Goal: Entertainment & Leisure: Consume media (video, audio)

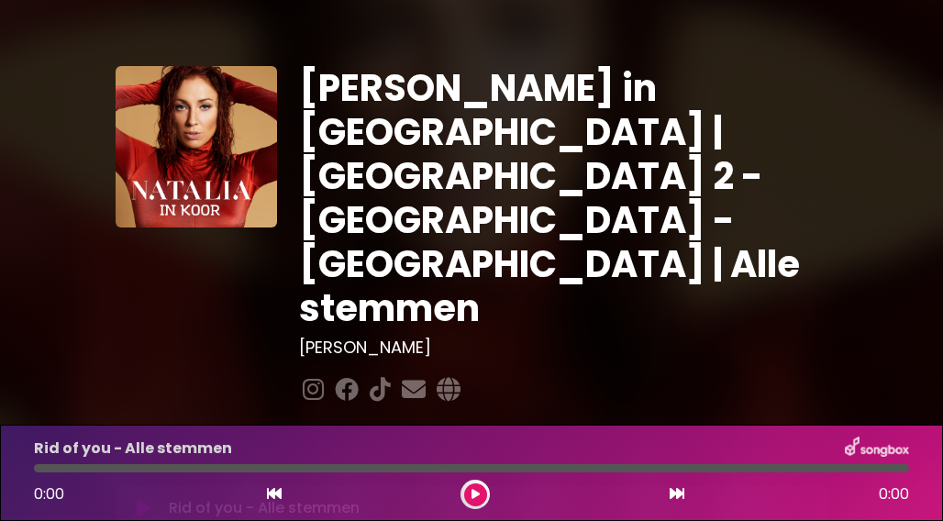
click at [473, 494] on icon at bounding box center [475, 494] width 8 height 11
click at [73, 470] on div at bounding box center [471, 468] width 875 height 8
click at [145, 467] on div at bounding box center [471, 468] width 875 height 8
click at [295, 470] on div at bounding box center [471, 468] width 875 height 8
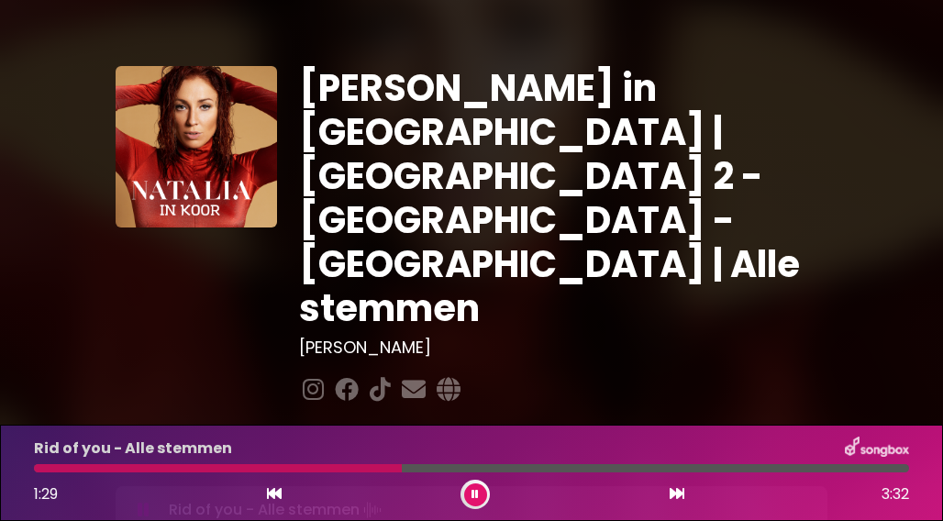
click at [414, 463] on div "Rid of you - Alle stemmen 1:29 3:32" at bounding box center [471, 473] width 897 height 72
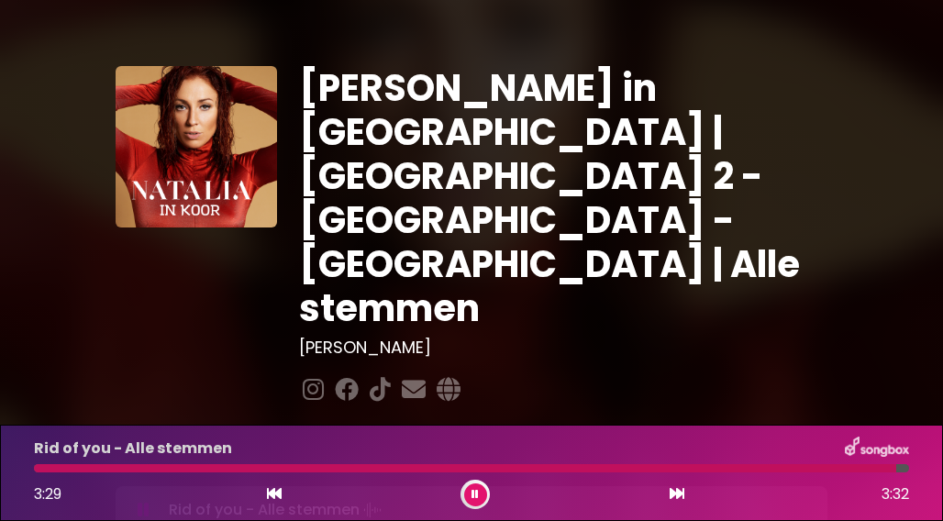
click at [475, 494] on icon at bounding box center [474, 494] width 7 height 11
click at [475, 494] on icon at bounding box center [475, 494] width 8 height 11
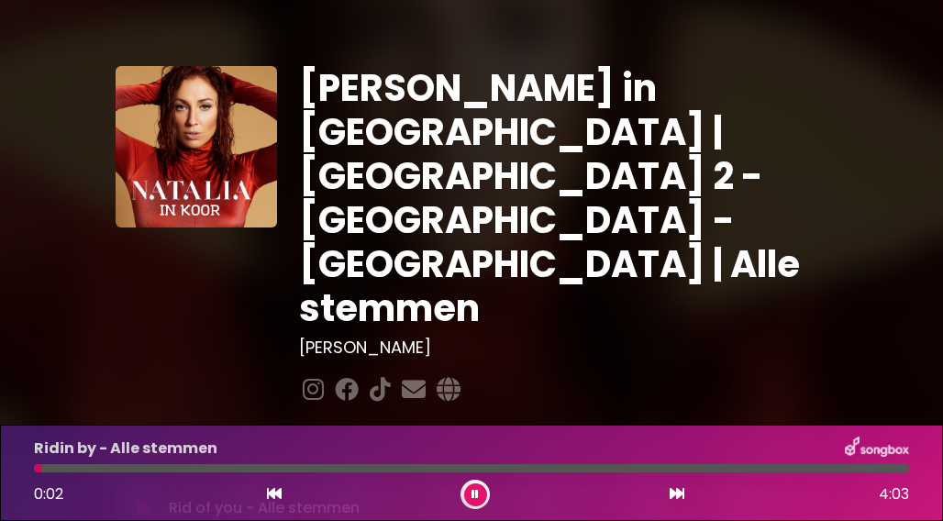
click at [151, 469] on div at bounding box center [471, 468] width 875 height 8
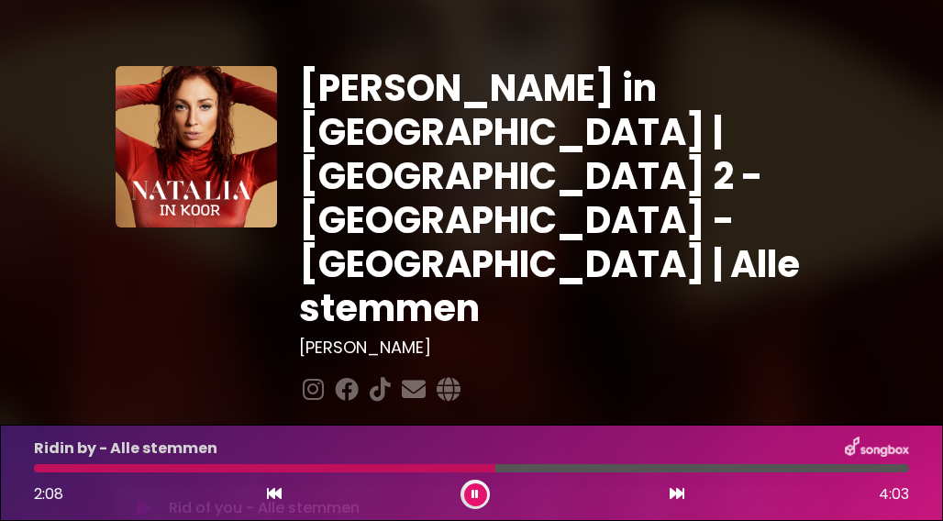
click at [516, 469] on div at bounding box center [471, 468] width 875 height 8
click at [604, 471] on div at bounding box center [471, 468] width 875 height 8
click at [585, 471] on div at bounding box center [322, 468] width 576 height 8
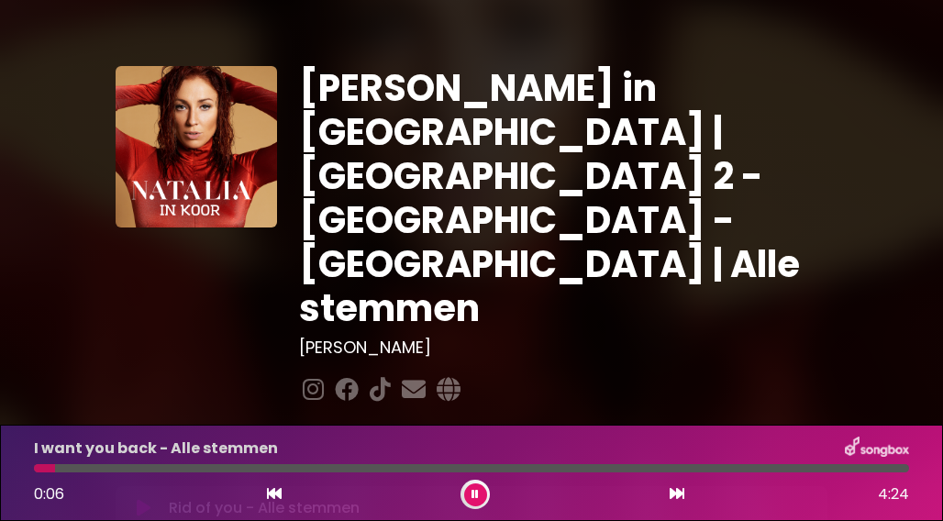
click at [168, 470] on div at bounding box center [471, 468] width 875 height 8
click at [185, 469] on div at bounding box center [471, 468] width 875 height 8
click at [351, 469] on div at bounding box center [471, 468] width 875 height 8
click at [323, 467] on div at bounding box center [195, 468] width 322 height 8
click at [371, 471] on div at bounding box center [471, 468] width 875 height 8
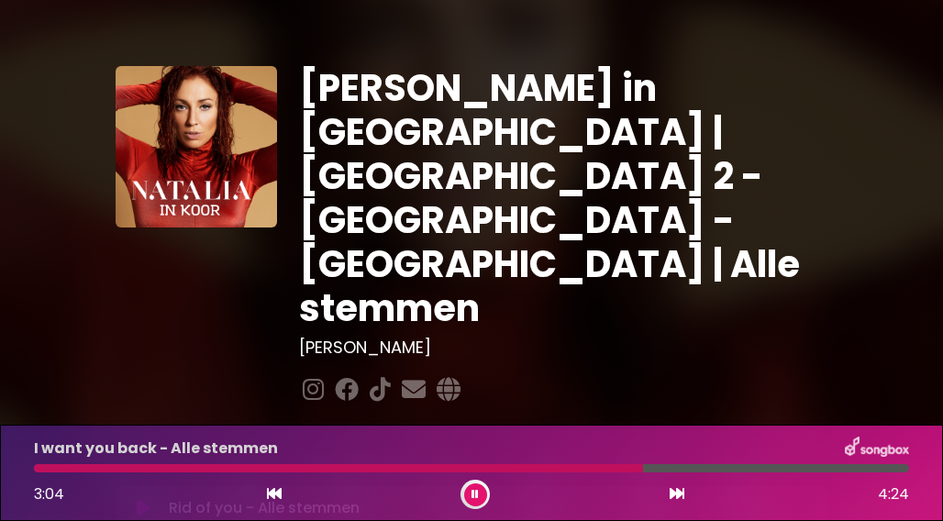
click at [668, 467] on div at bounding box center [471, 468] width 875 height 8
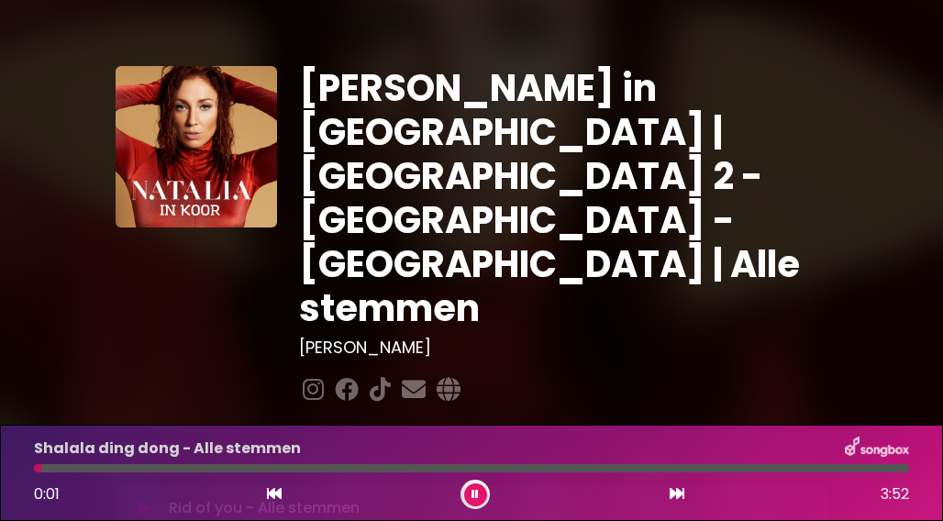
click at [76, 467] on div at bounding box center [471, 468] width 875 height 8
click at [251, 465] on div at bounding box center [471, 468] width 875 height 8
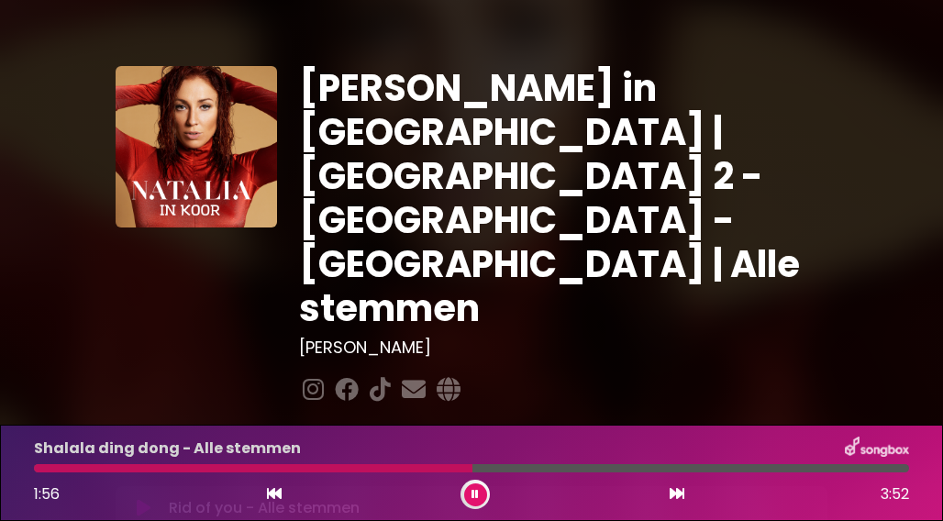
click at [504, 466] on div at bounding box center [471, 468] width 875 height 8
click at [686, 469] on div at bounding box center [471, 468] width 875 height 8
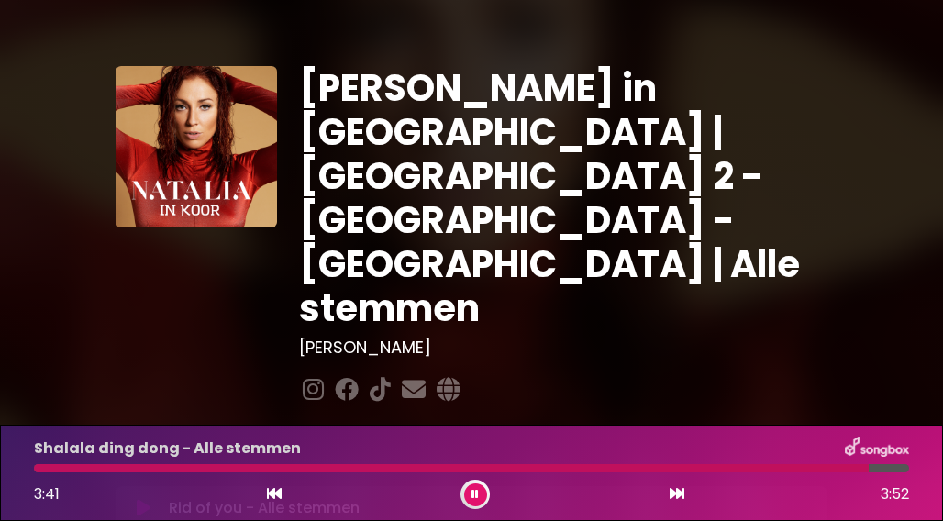
click at [473, 492] on icon at bounding box center [474, 494] width 7 height 11
